Goal: Check status

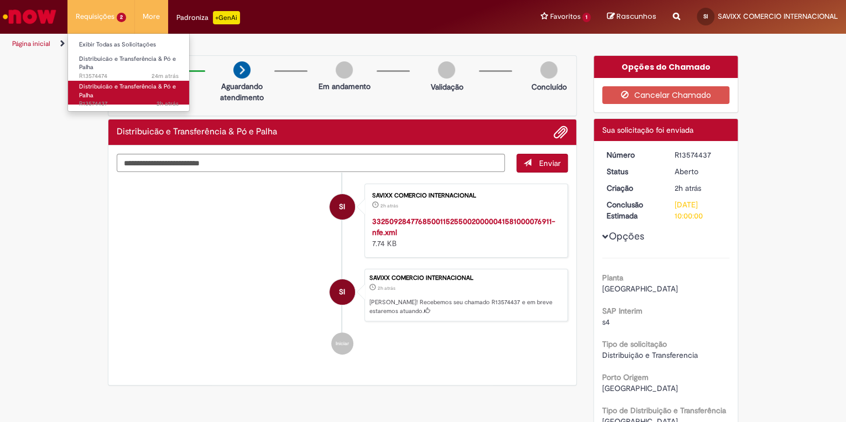
click at [122, 91] on link "Distribuicão e Transferência & Pó e Palha 2h atrás 2 horas atrás R13574437" at bounding box center [129, 93] width 122 height 24
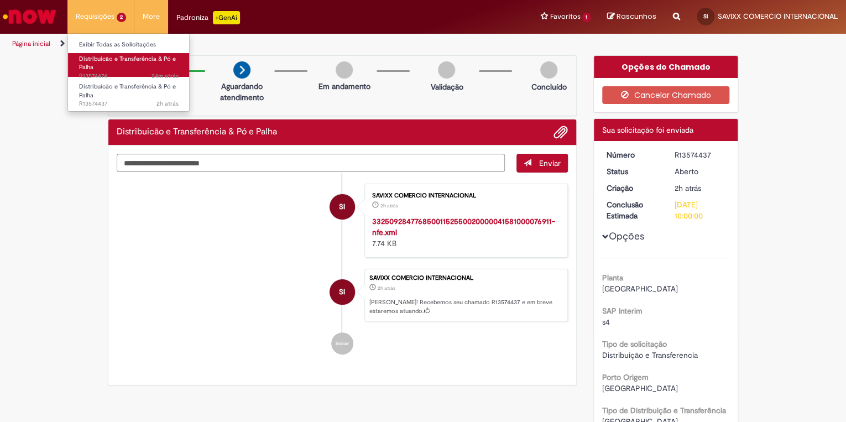
click at [106, 64] on link "Distribuicão e Transferência & Pó e Palha 24m atrás 24 minutos atrás R13574474" at bounding box center [129, 65] width 122 height 24
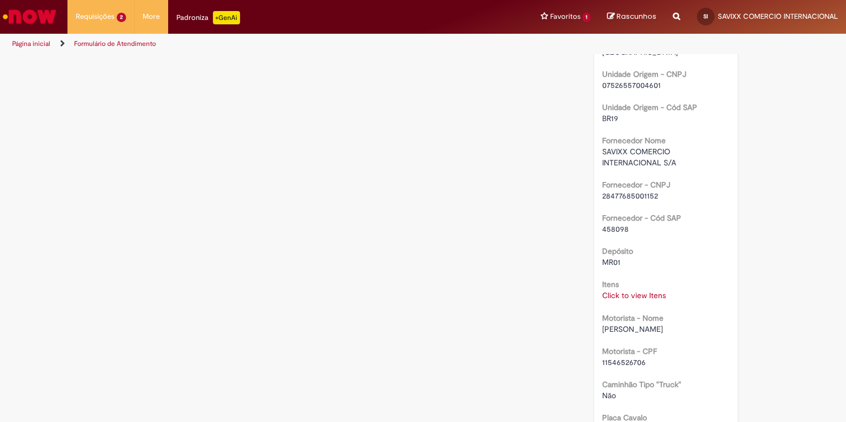
scroll to position [821, 0]
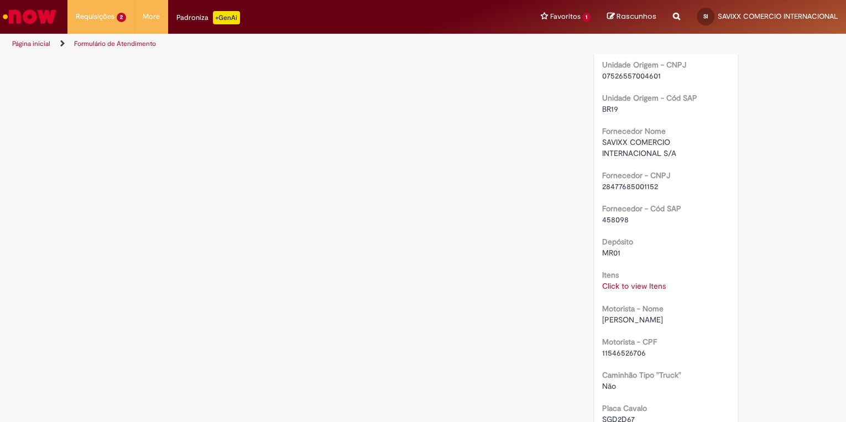
click at [641, 281] on link "Click to view Itens" at bounding box center [634, 286] width 64 height 10
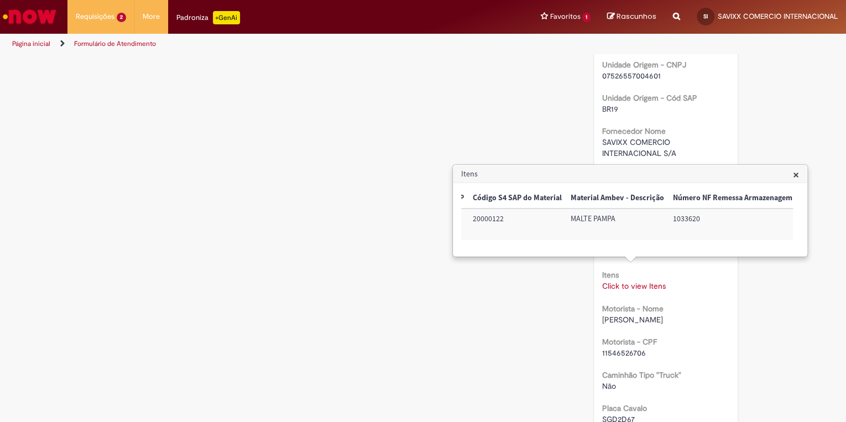
scroll to position [0, 925]
click at [799, 175] on span "×" at bounding box center [796, 174] width 6 height 15
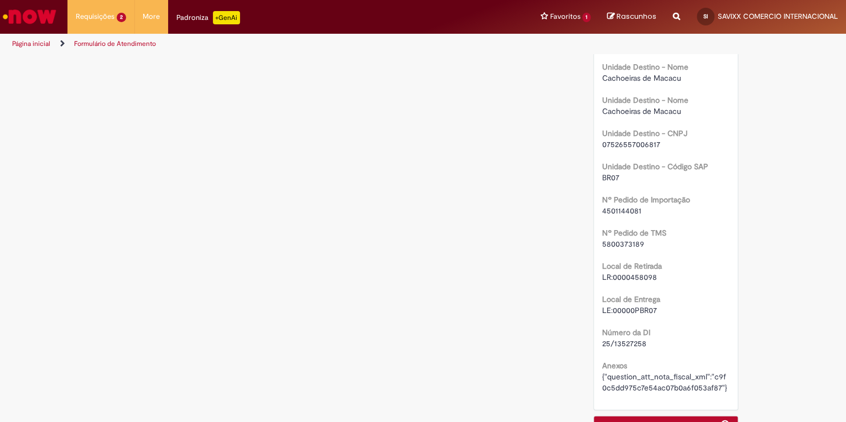
scroll to position [1350, 0]
